Goal: Transaction & Acquisition: Purchase product/service

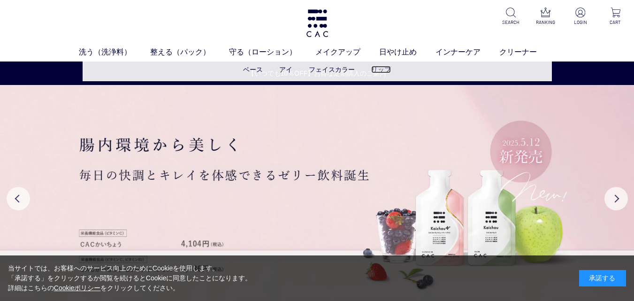
click at [384, 73] on link "リップ" at bounding box center [381, 70] width 20 height 8
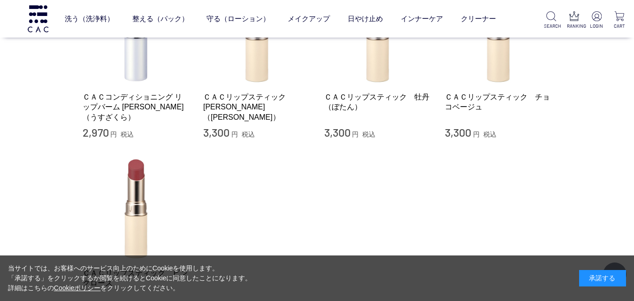
scroll to position [141, 0]
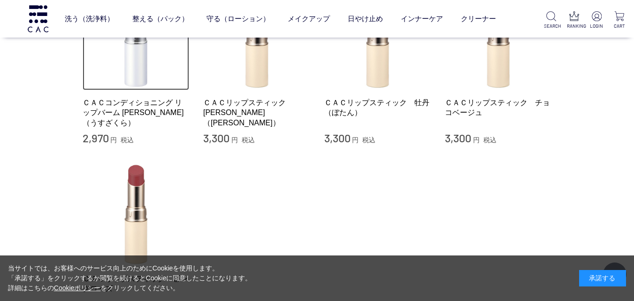
click at [139, 68] on img at bounding box center [136, 37] width 107 height 107
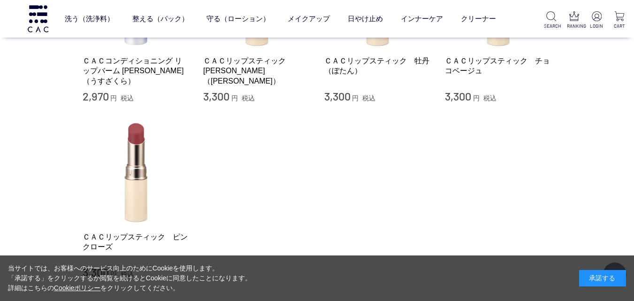
scroll to position [188, 0]
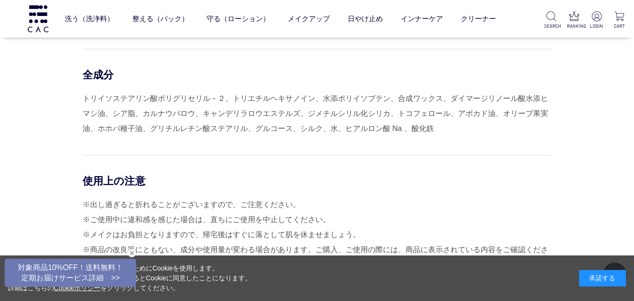
scroll to position [563, 0]
